Goal: Information Seeking & Learning: Understand process/instructions

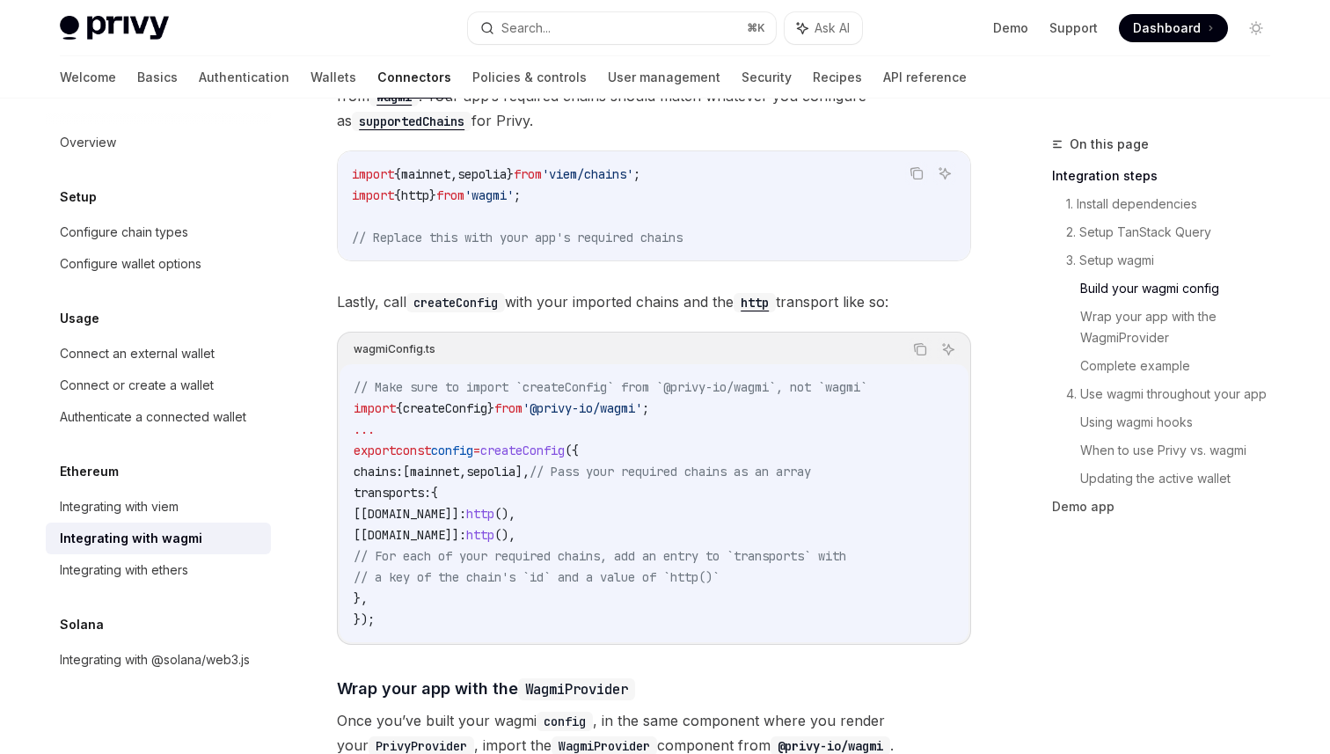
scroll to position [1868, 0]
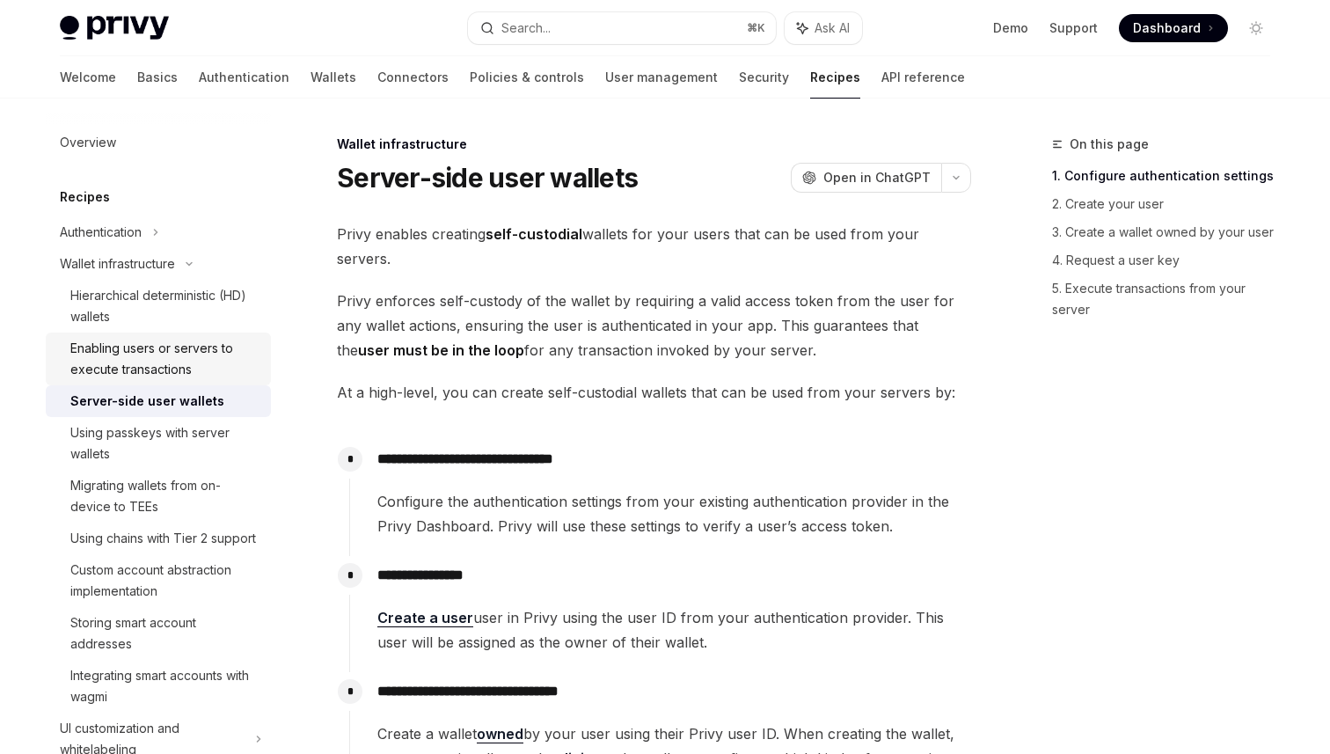
scroll to position [3, 0]
click at [181, 369] on div "Enabling users or servers to execute transactions" at bounding box center [165, 356] width 190 height 42
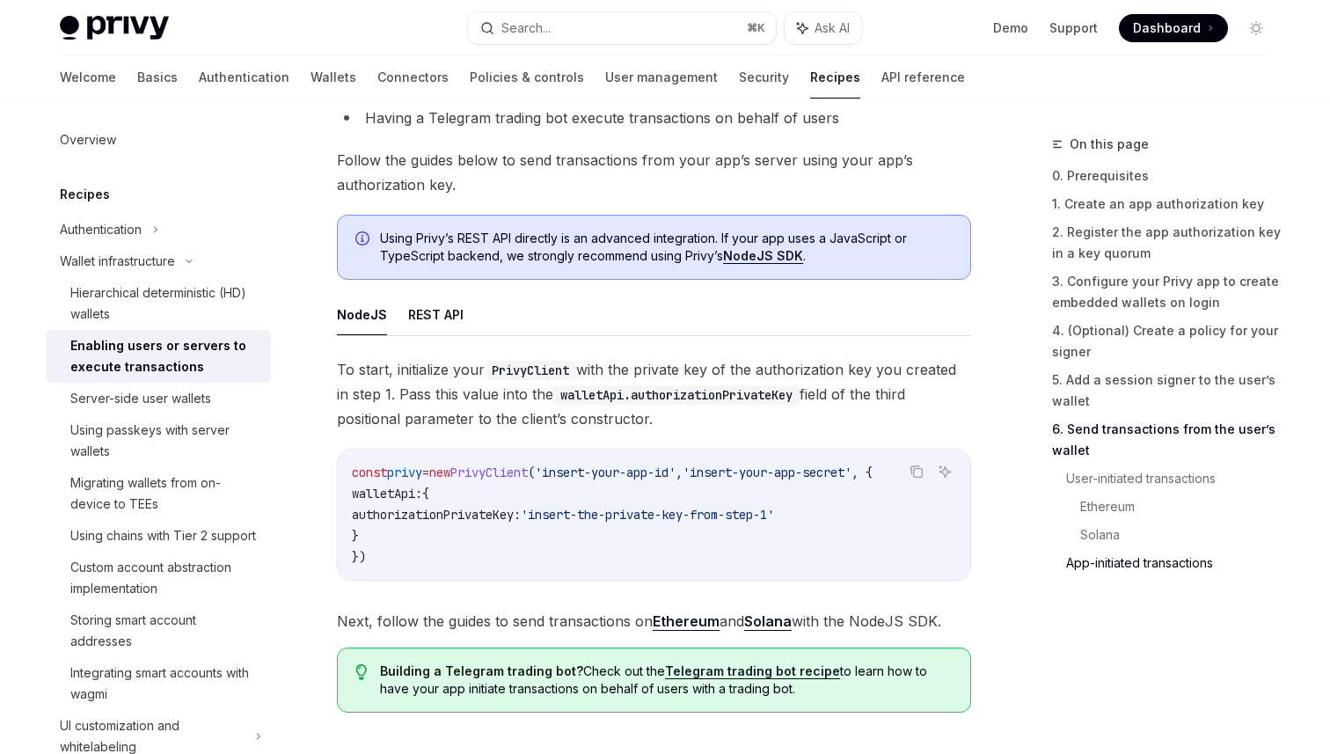
drag, startPoint x: 394, startPoint y: 538, endPoint x: 369, endPoint y: 499, distance: 47.1
click at [369, 499] on code "const privy = new PrivyClient ( 'insert-your-app-id' , 'insert-your-app-secret'…" at bounding box center [654, 515] width 604 height 106
copy code "walletApi: { authorizationPrivateKey: 'insert-the-private-key-from-step-1' }"
click at [750, 262] on link "NodeJS SDK" at bounding box center [763, 256] width 80 height 16
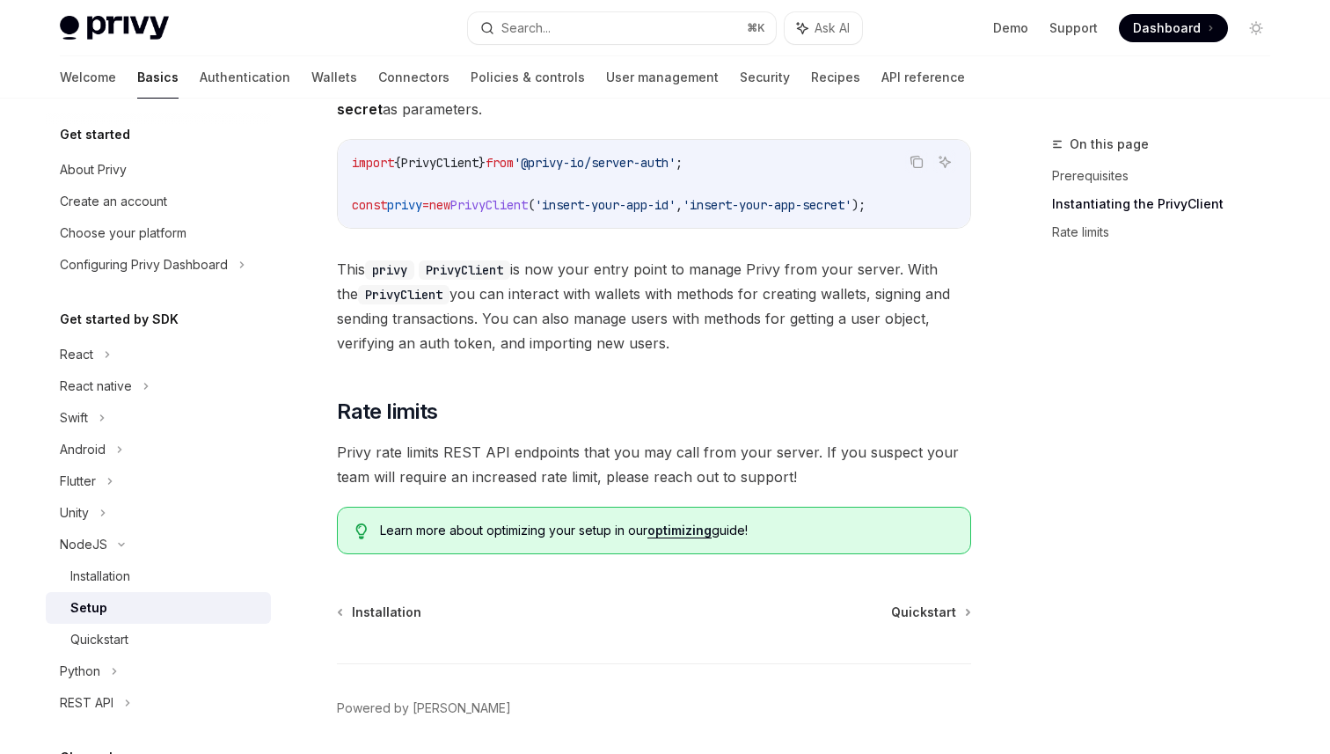
scroll to position [373, 0]
click at [684, 533] on link "optimizing" at bounding box center [679, 532] width 64 height 16
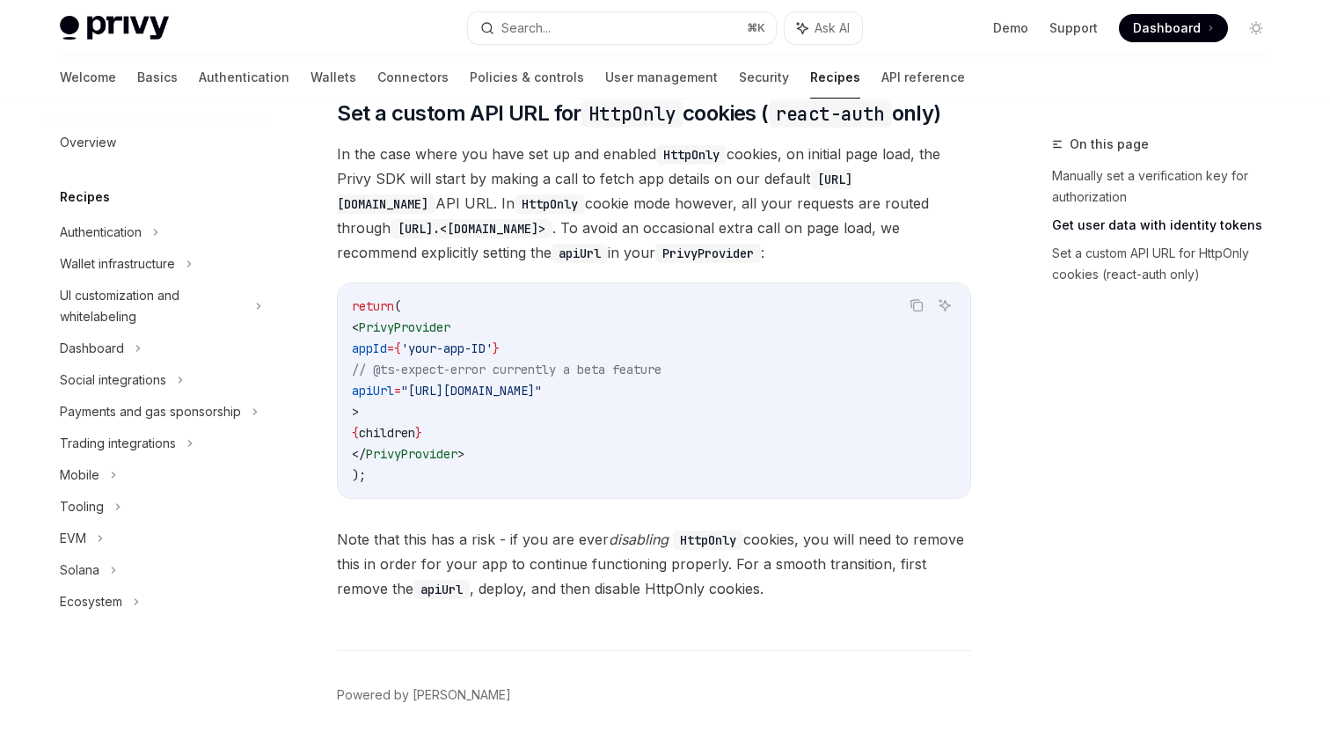
scroll to position [881, 0]
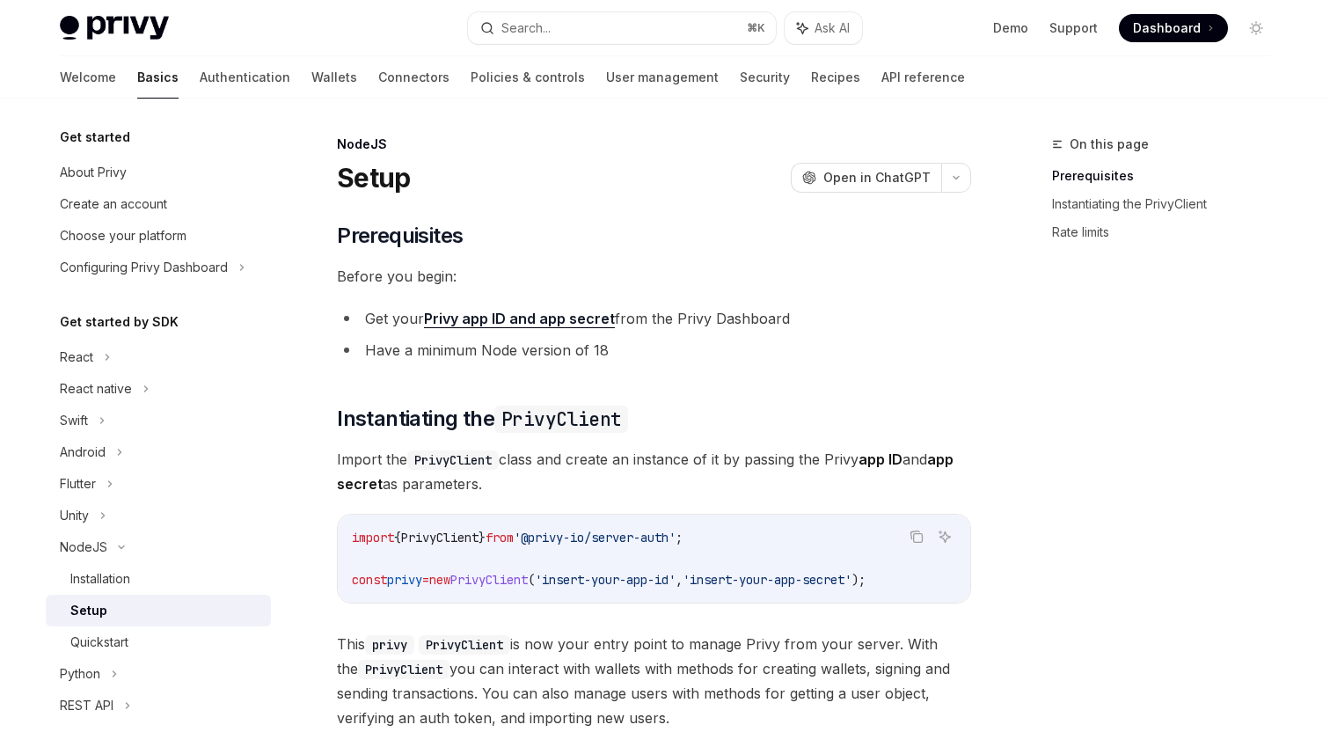
type textarea "*"
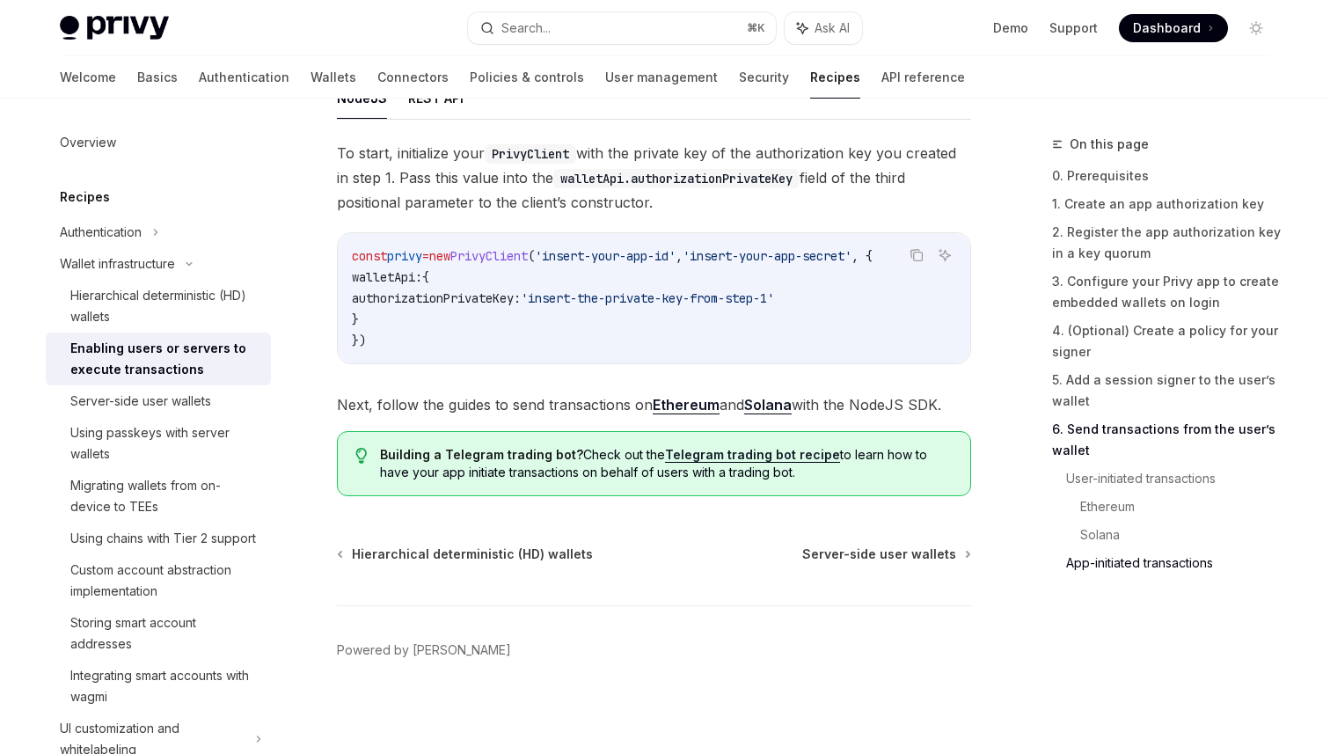
scroll to position [4626, 0]
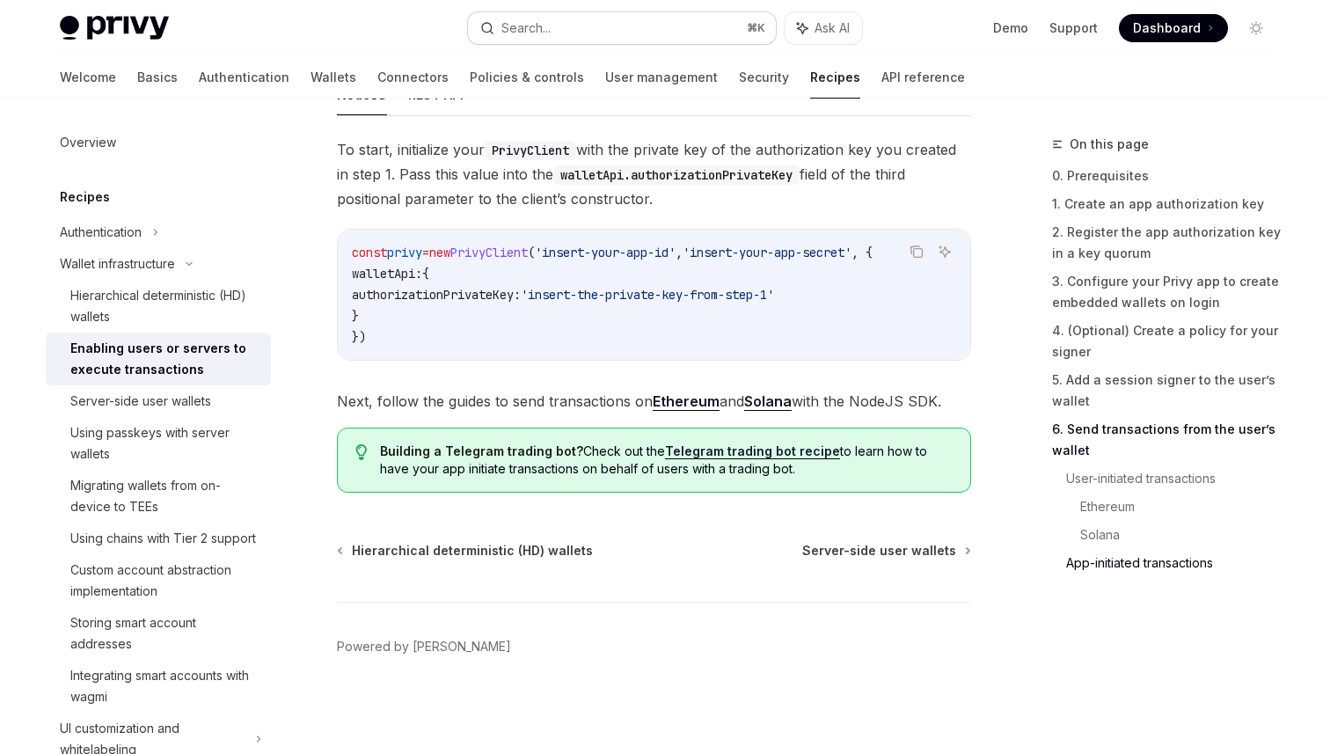
click at [518, 36] on div "Search..." at bounding box center [525, 28] width 49 height 21
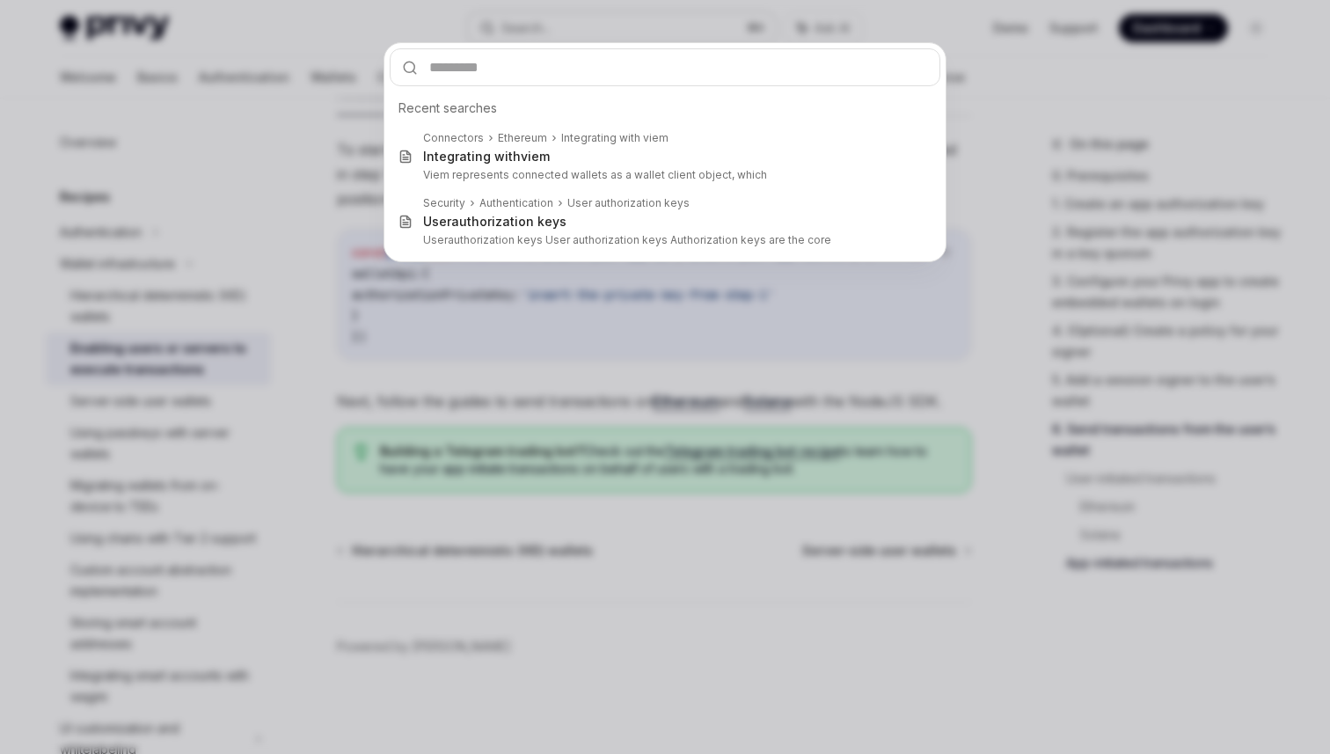
type input "**********"
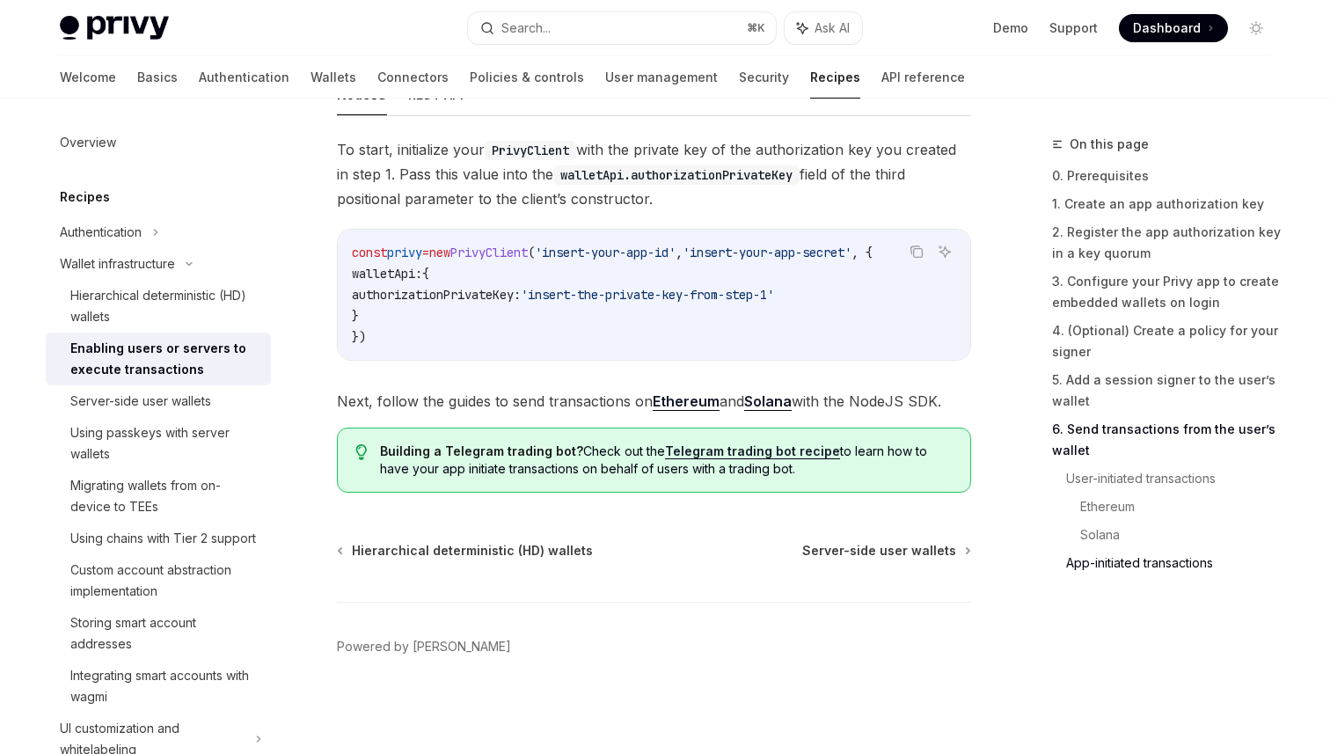
type textarea "*"
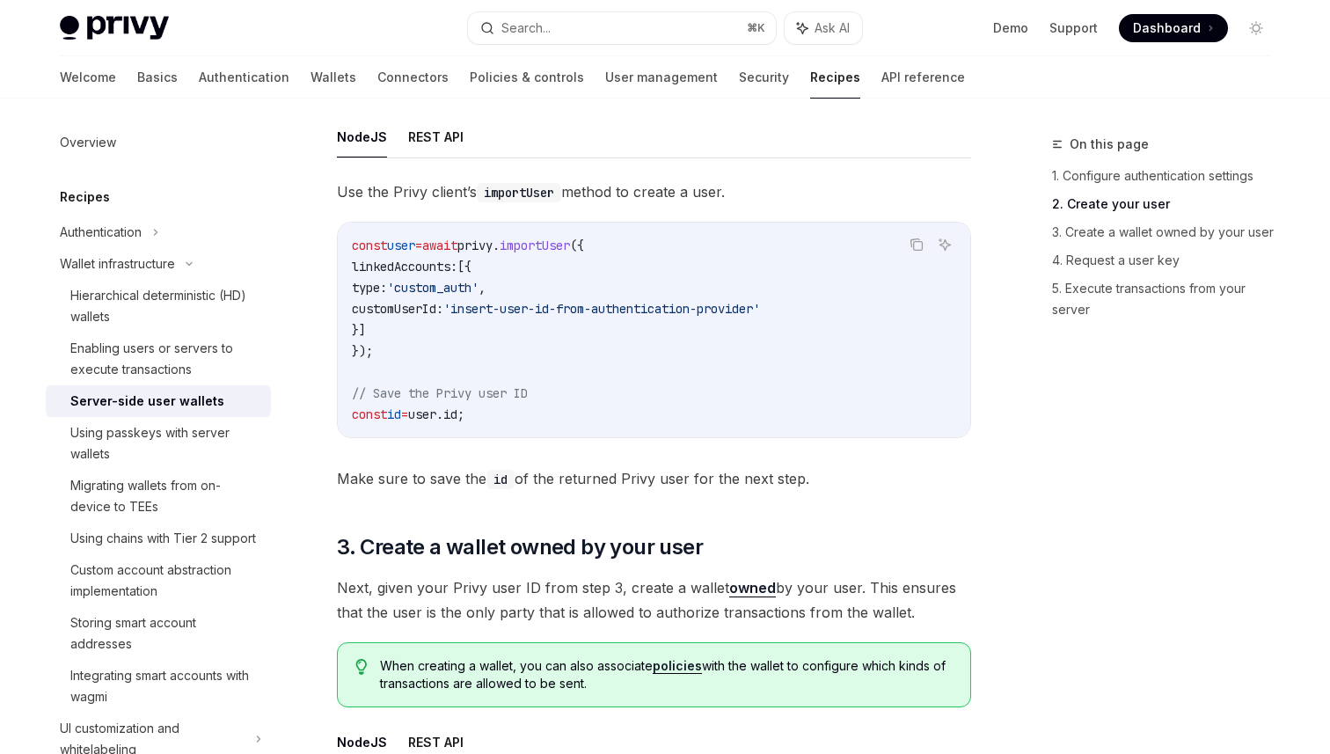
scroll to position [2692, 0]
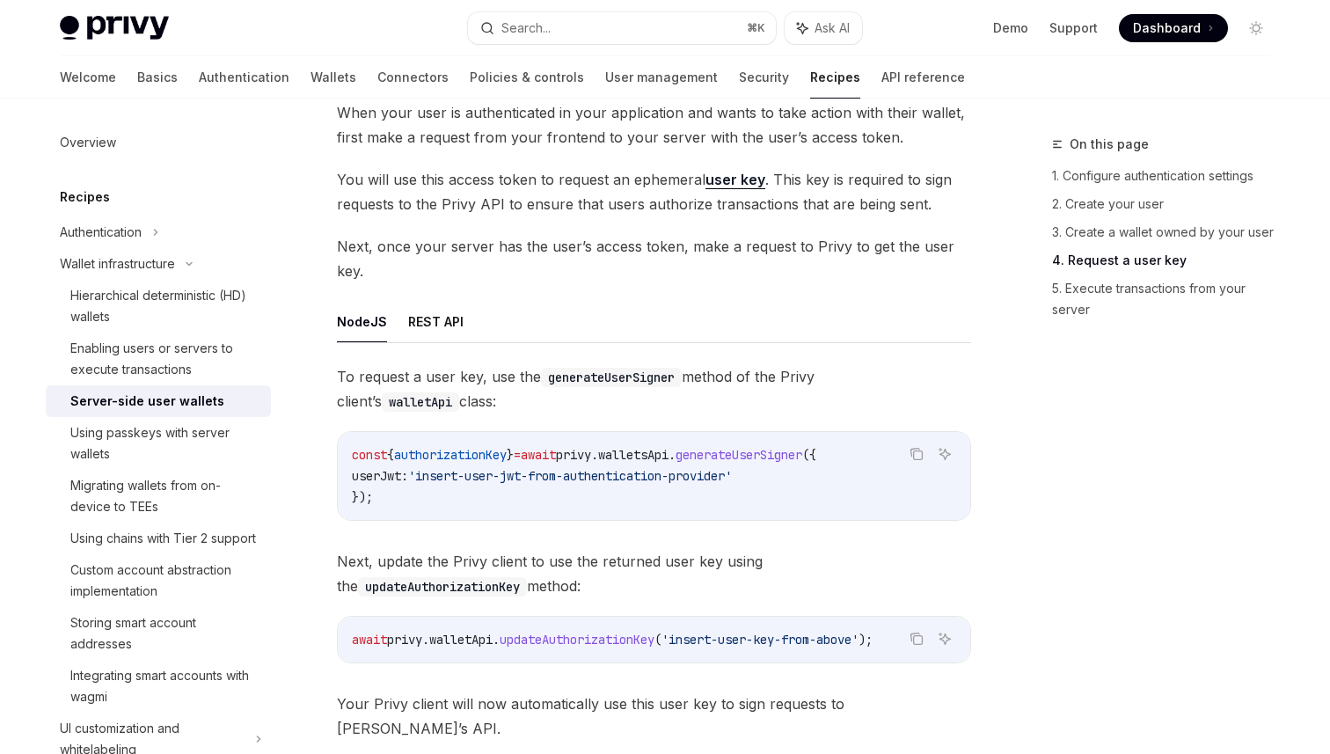
click at [659, 454] on span "walletsApi" at bounding box center [633, 455] width 70 height 16
copy span "walletsApi"
